Goal: Navigation & Orientation: Find specific page/section

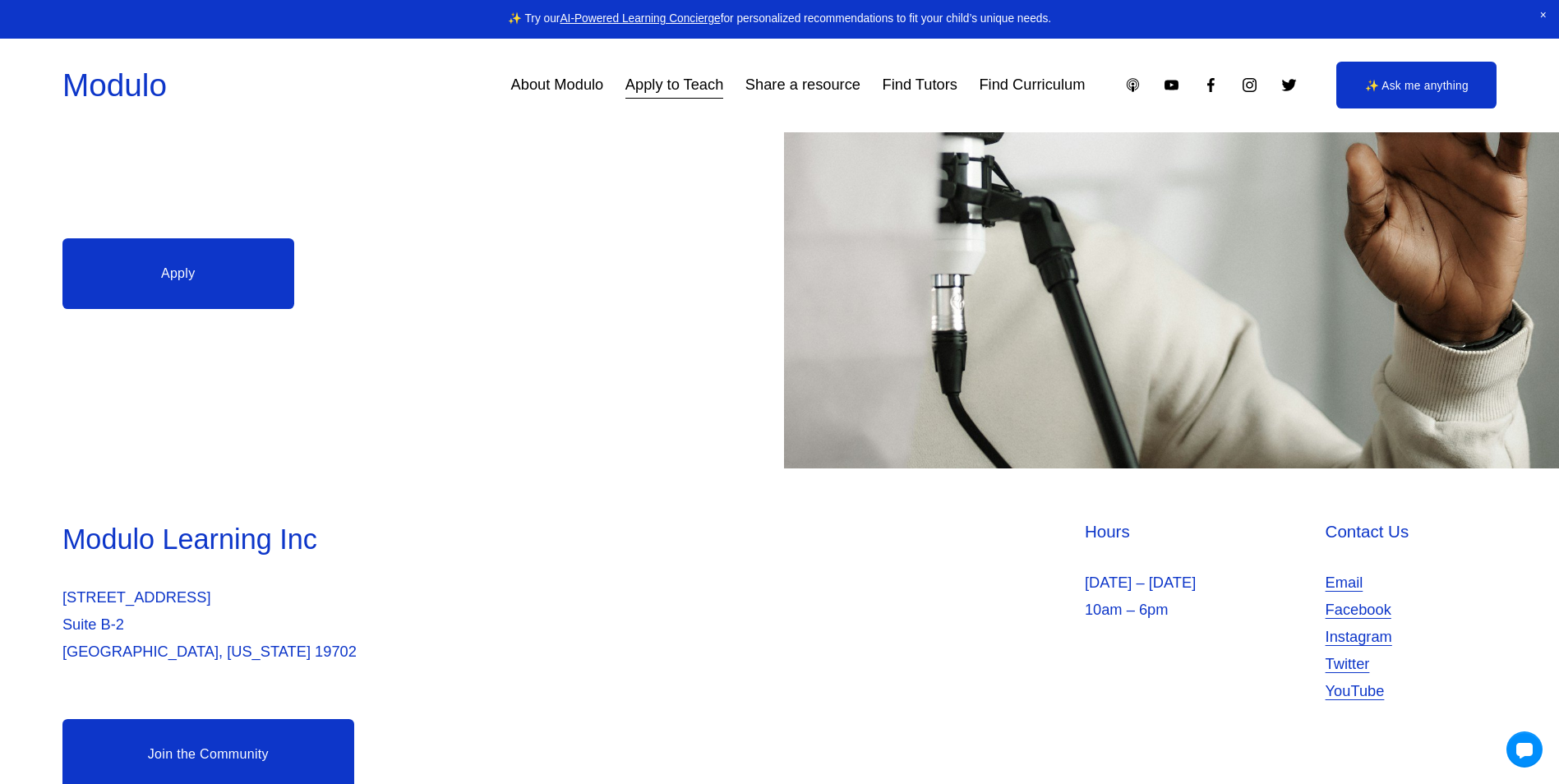
scroll to position [247, 0]
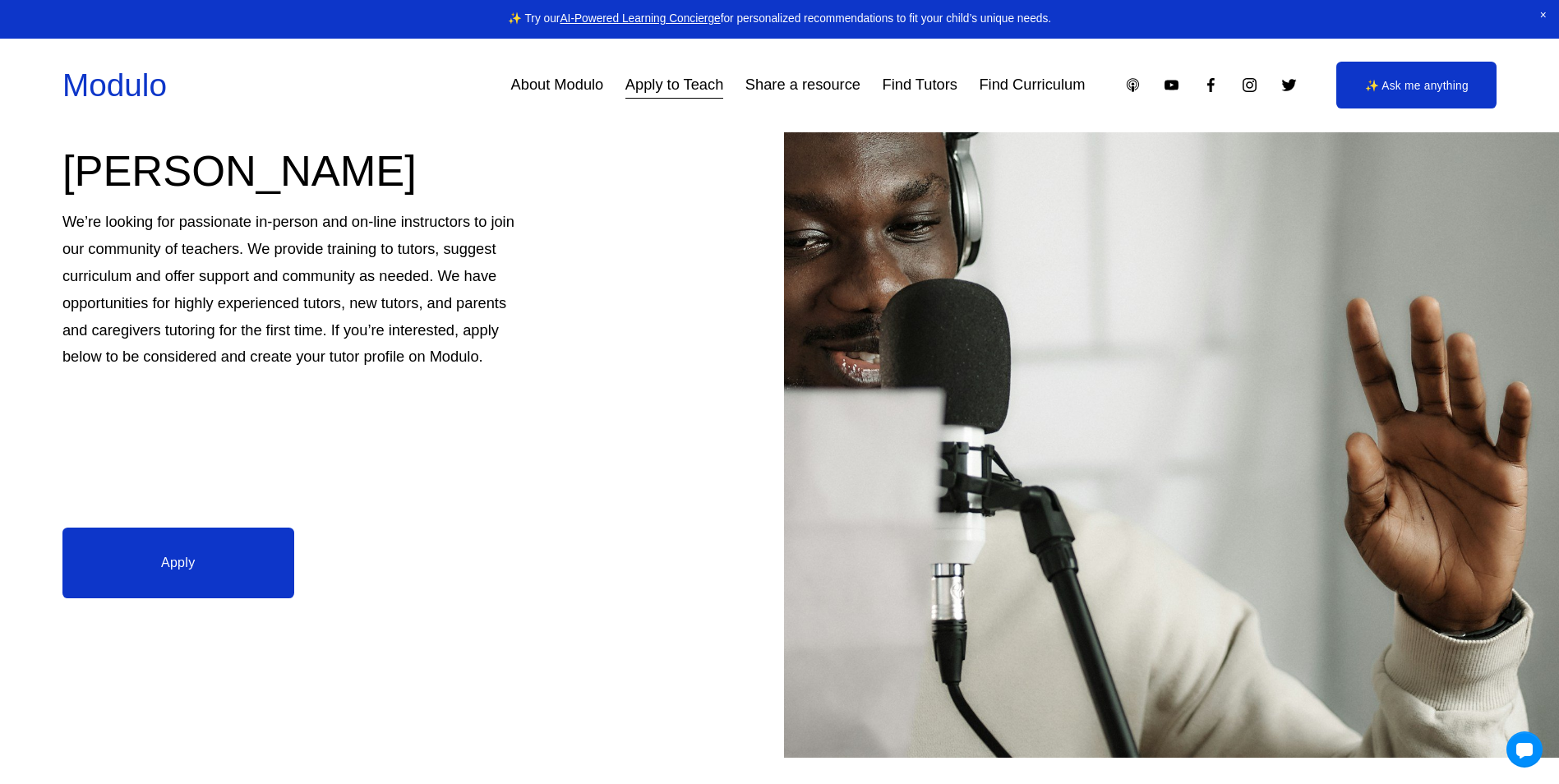
click at [900, 91] on link "Find Tutors" at bounding box center [920, 85] width 74 height 31
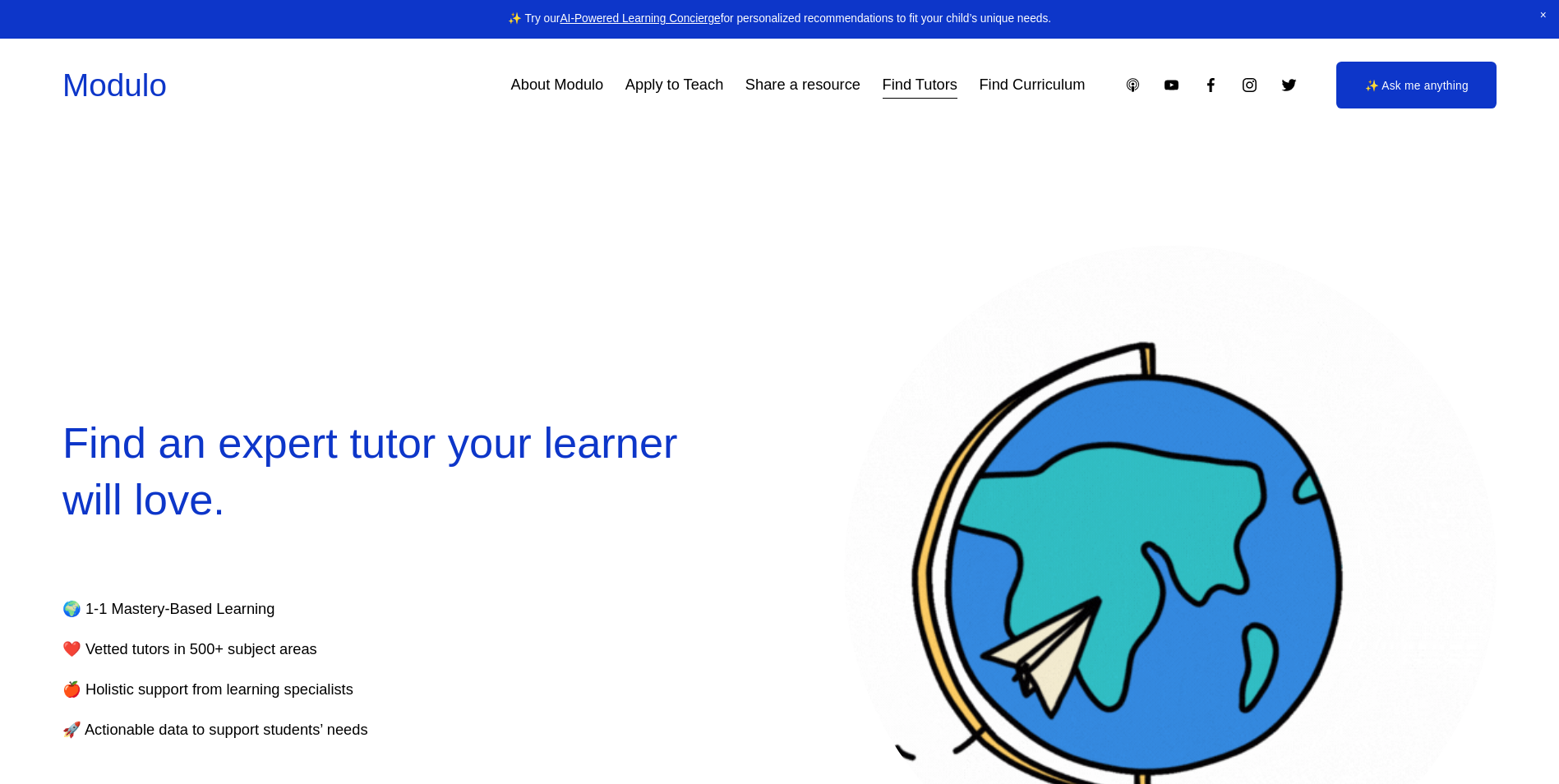
select select "**"
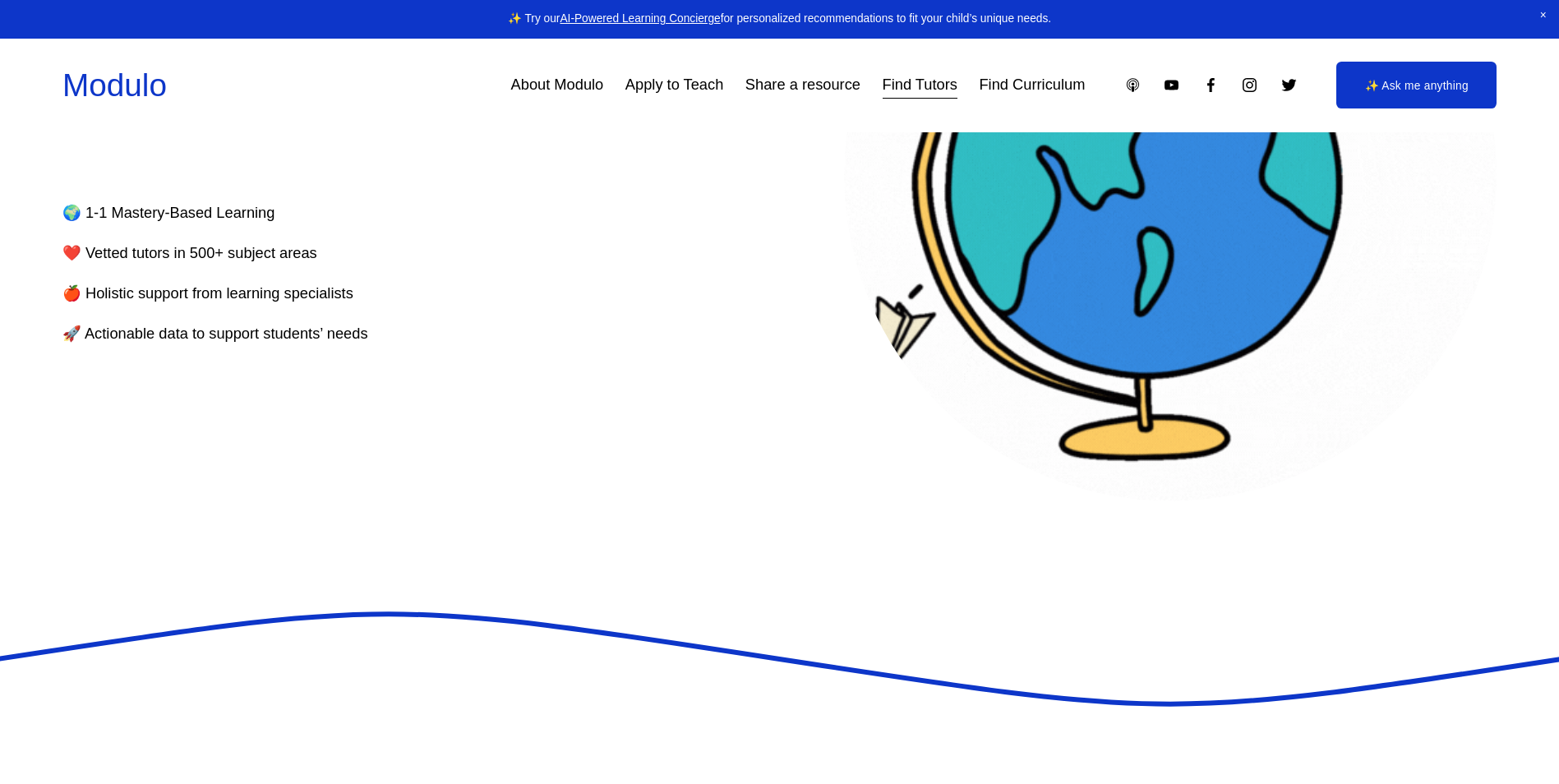
drag, startPoint x: 853, startPoint y: 302, endPoint x: 821, endPoint y: 480, distance: 180.9
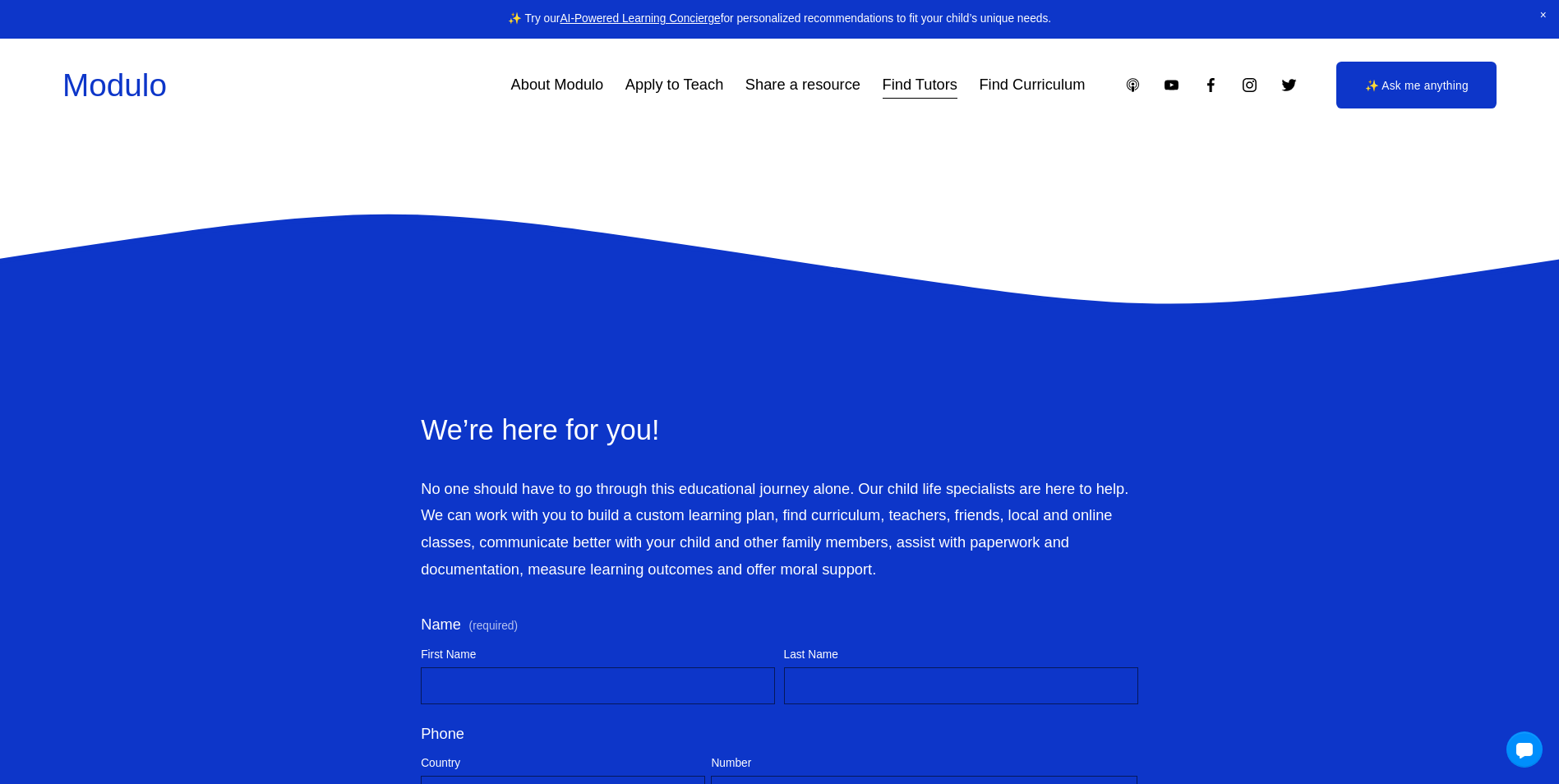
scroll to position [6024, 0]
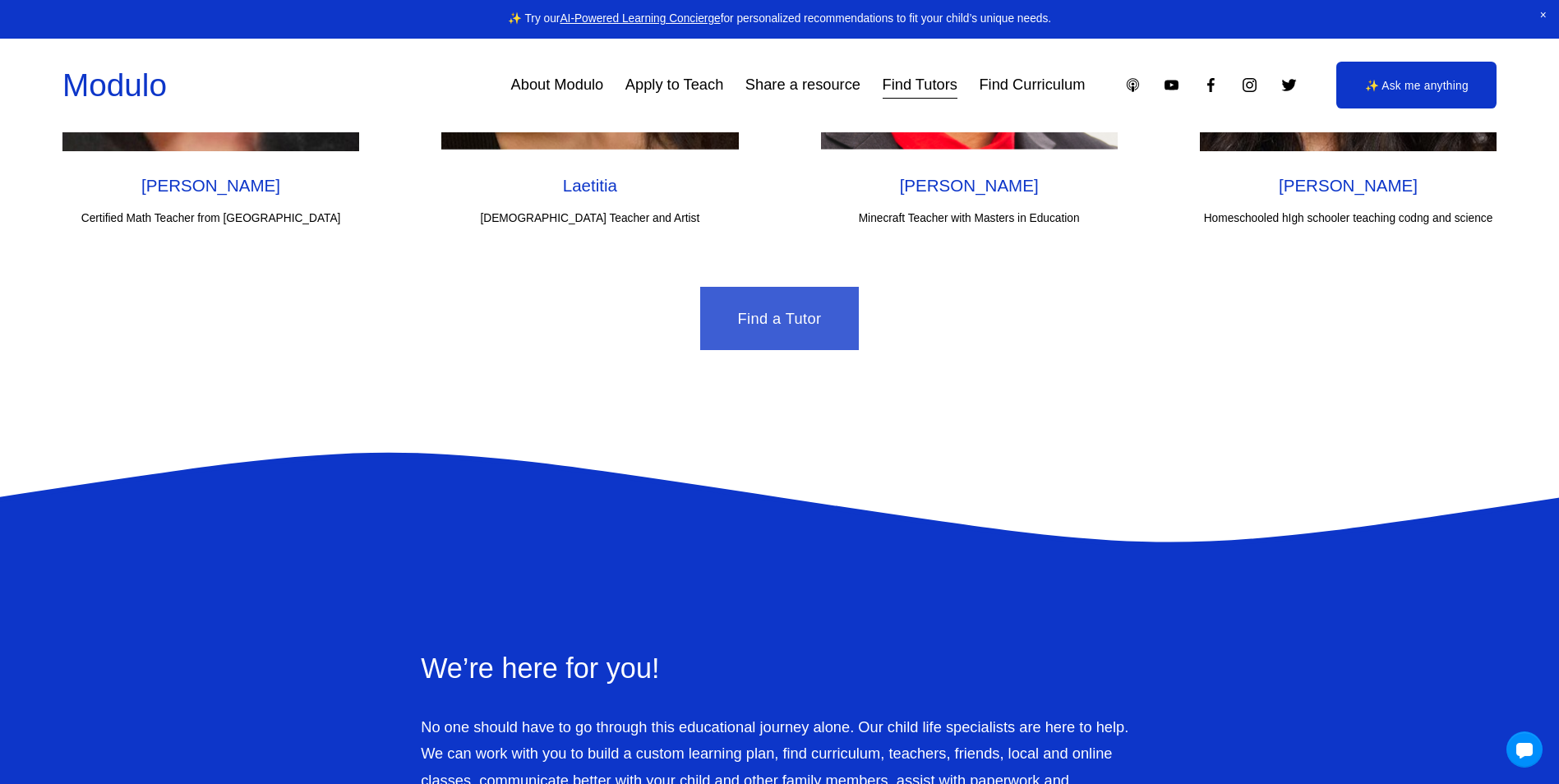
click at [787, 345] on link "Find a Tutor" at bounding box center [780, 318] width 159 height 64
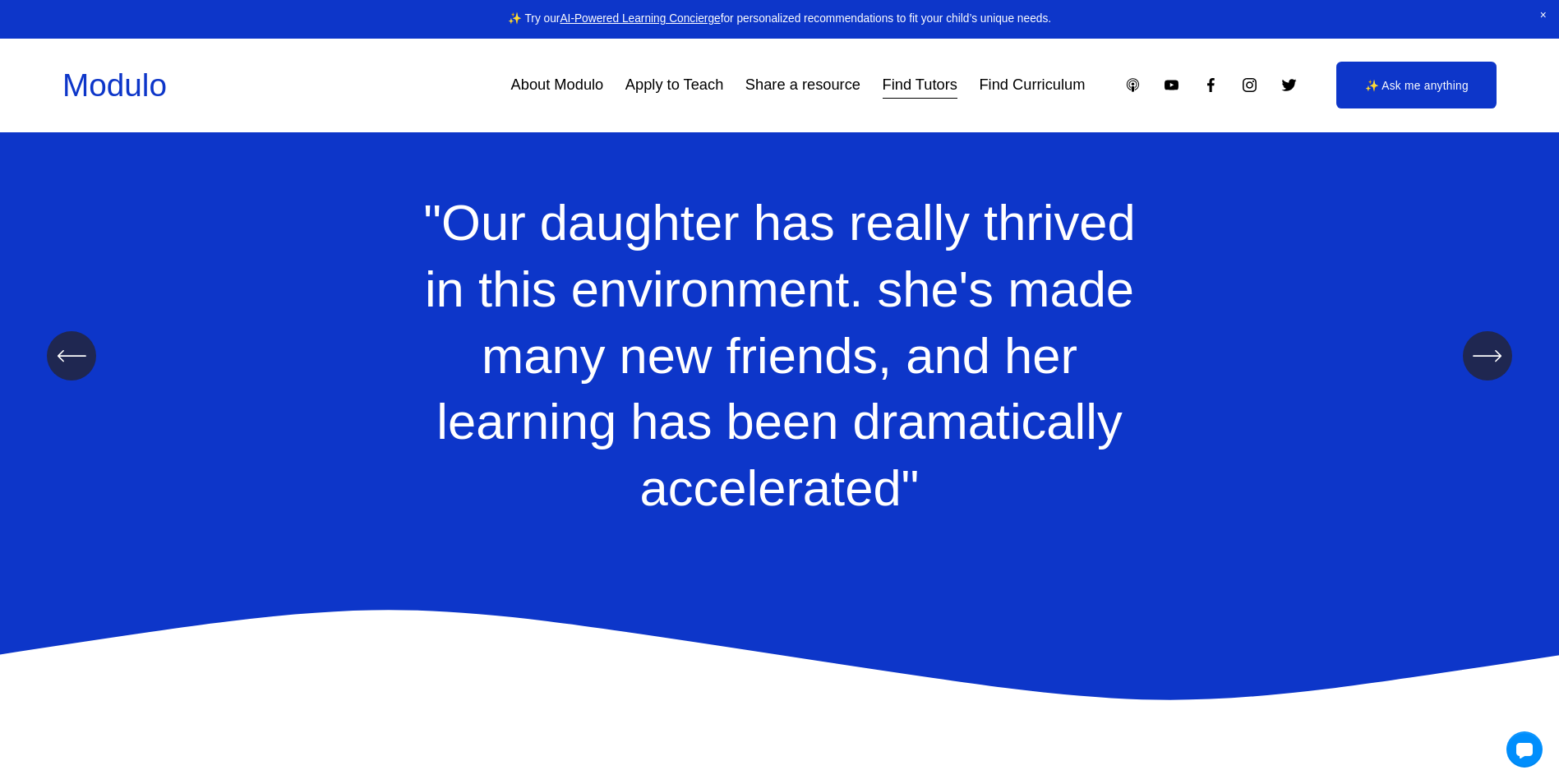
drag, startPoint x: 798, startPoint y: 466, endPoint x: 818, endPoint y: 190, distance: 276.7
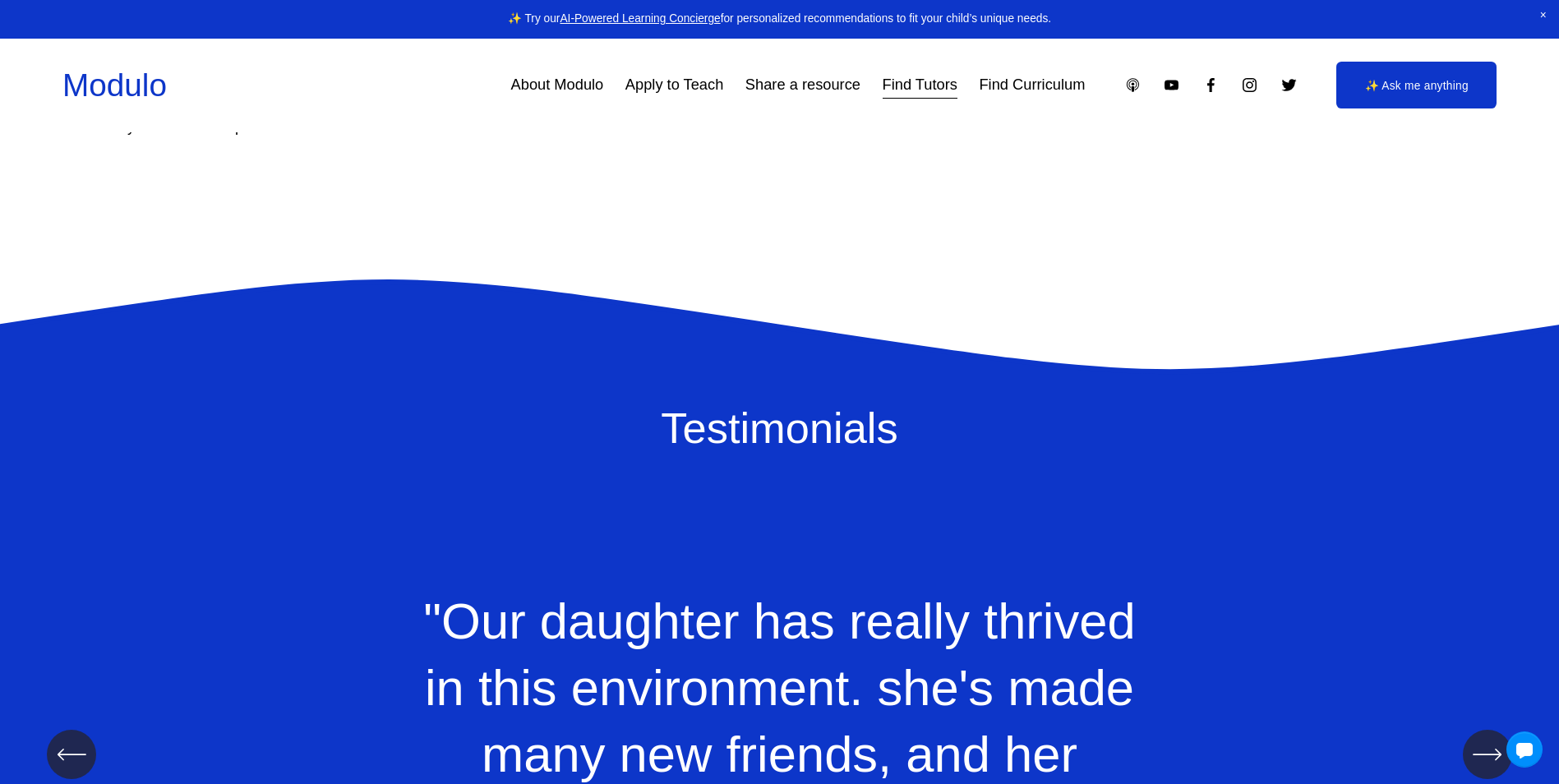
click at [677, 92] on link "Apply to Teach" at bounding box center [674, 85] width 98 height 31
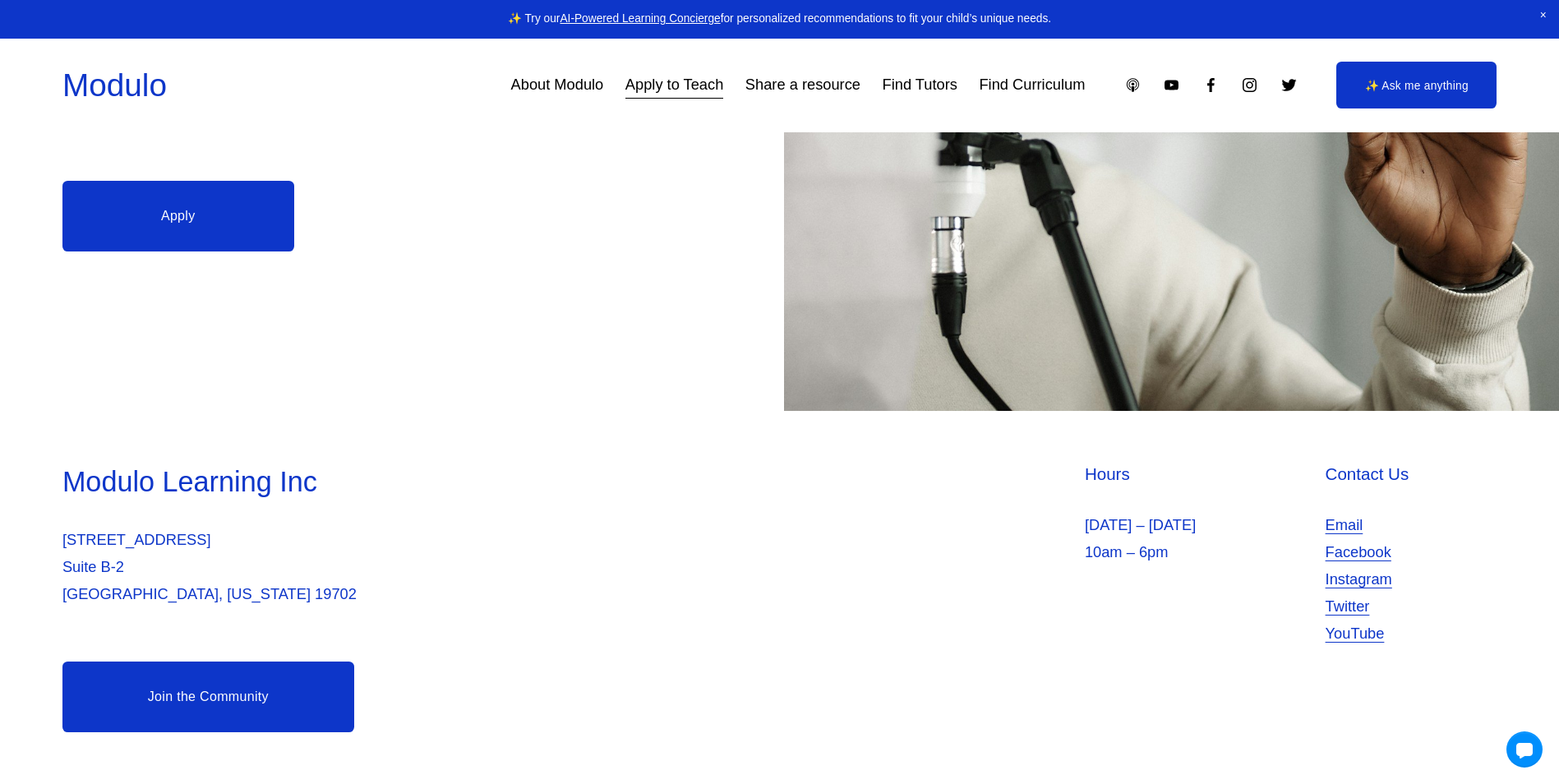
drag, startPoint x: 622, startPoint y: 223, endPoint x: 653, endPoint y: 656, distance: 434.1
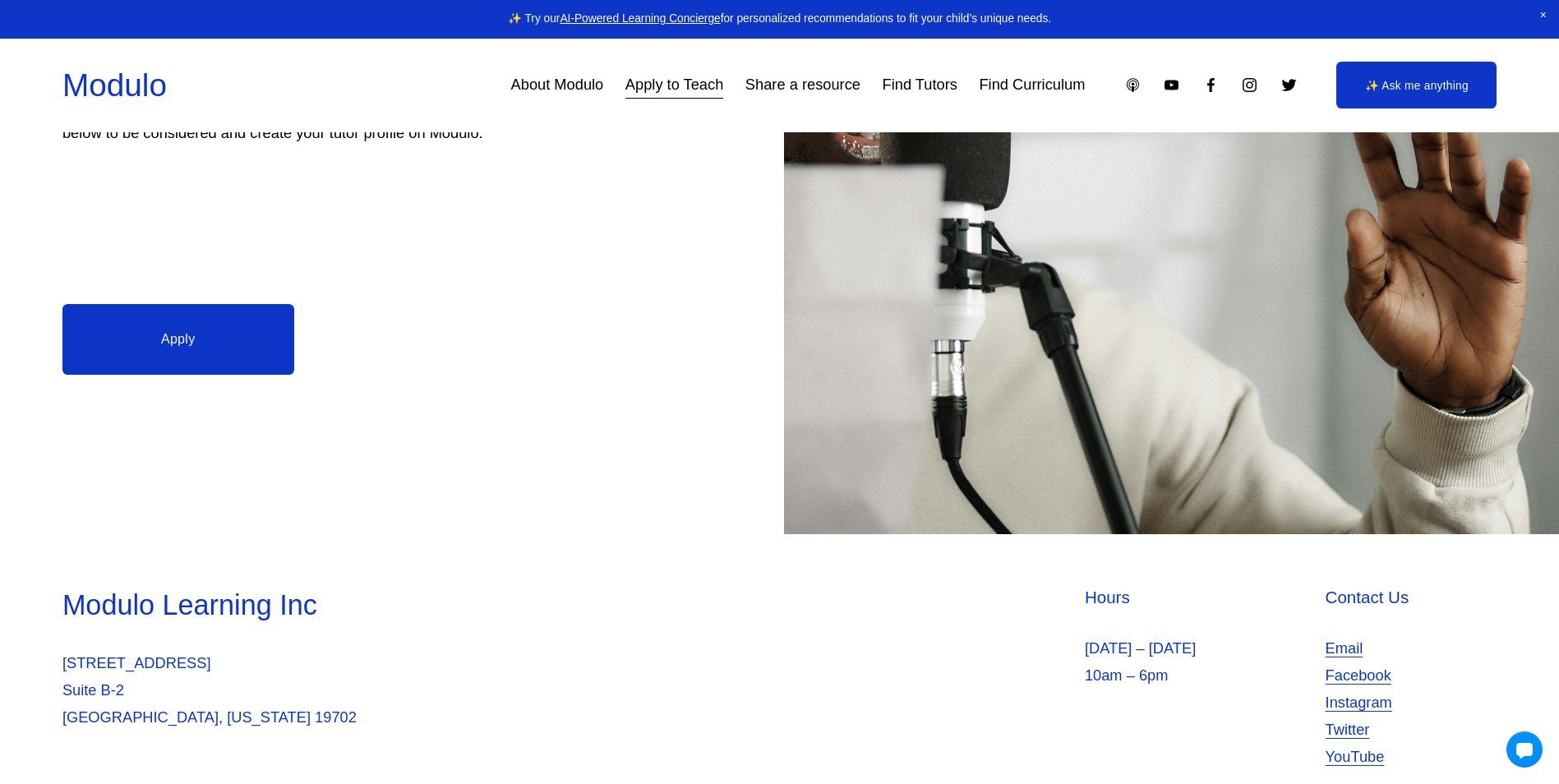
scroll to position [599, 0]
